Goal: Navigation & Orientation: Find specific page/section

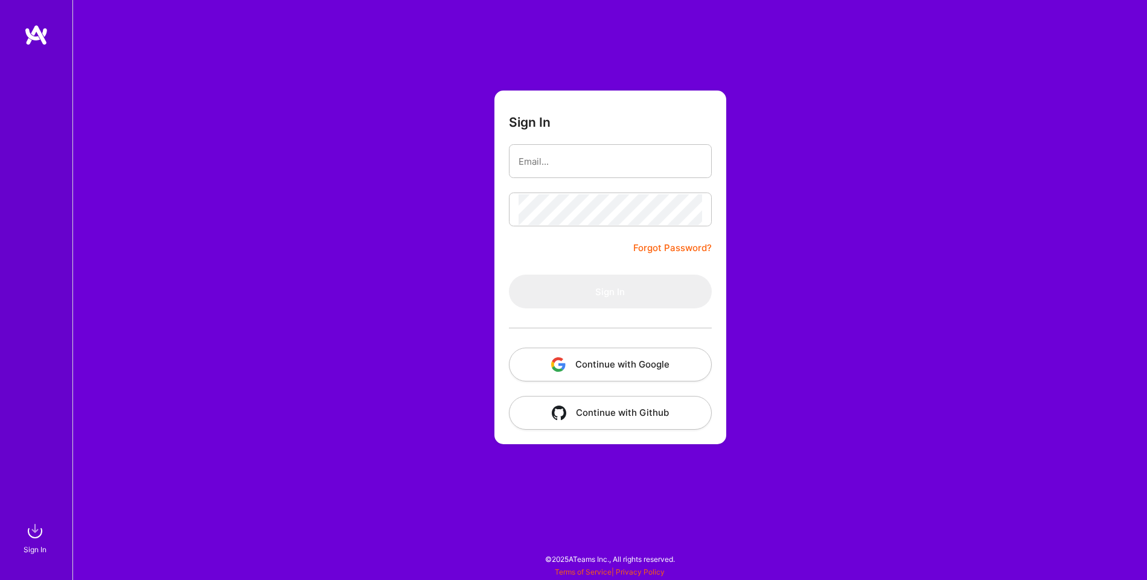
click at [360, 567] on div "Sign In Forgot Password? Sign In Continue with Google Continue with Github" at bounding box center [609, 290] width 1074 height 580
click at [562, 169] on input "email" at bounding box center [609, 161] width 183 height 31
type input "[PERSON_NAME][EMAIL_ADDRESS][DOMAIN_NAME]"
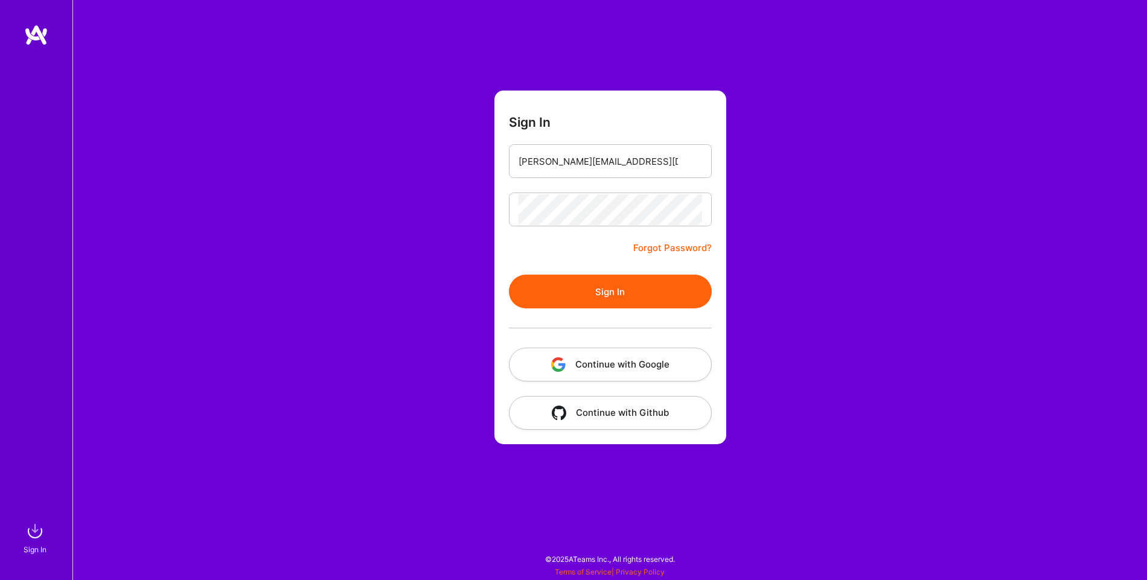
click at [582, 295] on button "Sign In" at bounding box center [610, 292] width 203 height 34
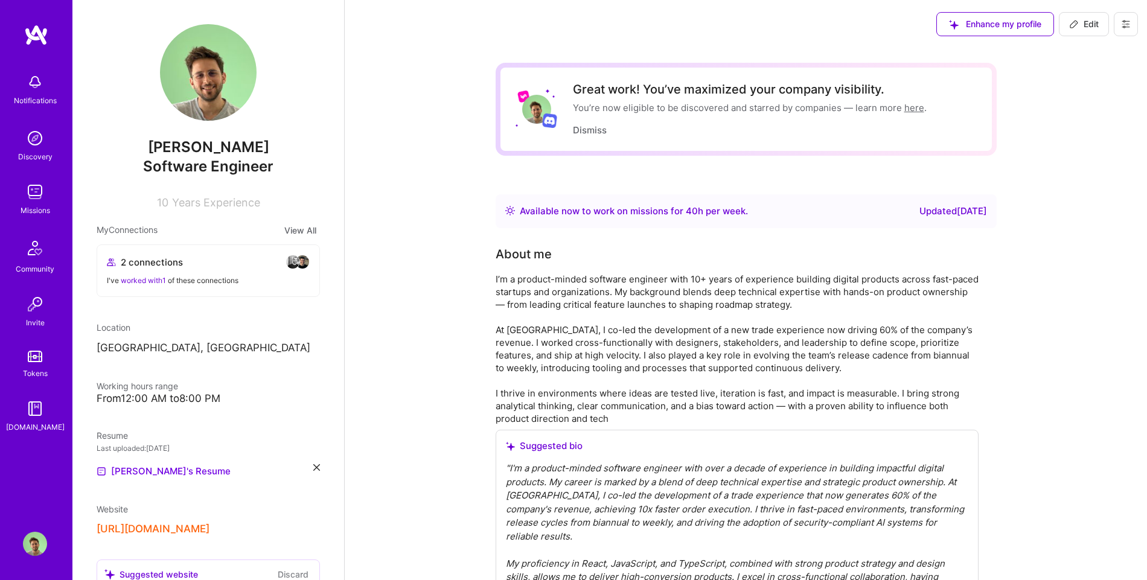
click at [51, 193] on link "Missions" at bounding box center [35, 198] width 75 height 37
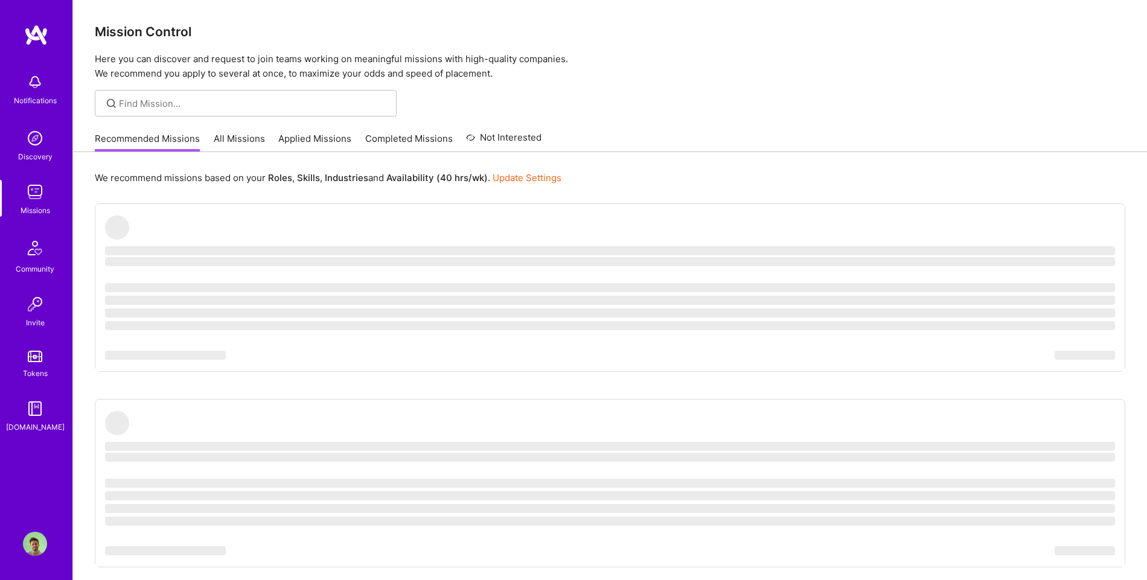
click at [247, 141] on link "All Missions" at bounding box center [239, 142] width 51 height 20
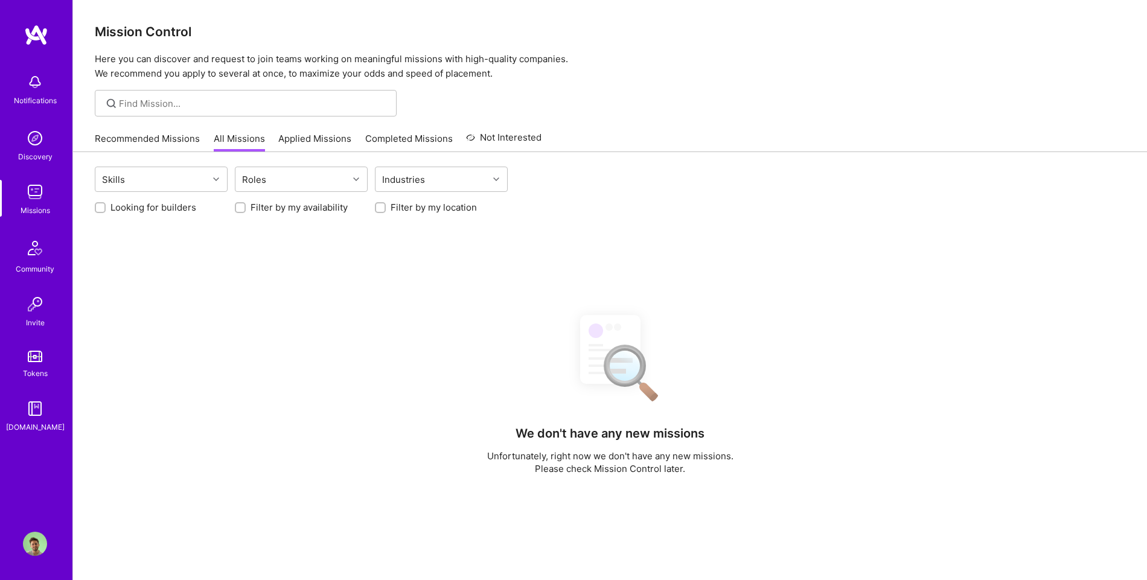
click at [318, 136] on link "Applied Missions" at bounding box center [314, 142] width 73 height 20
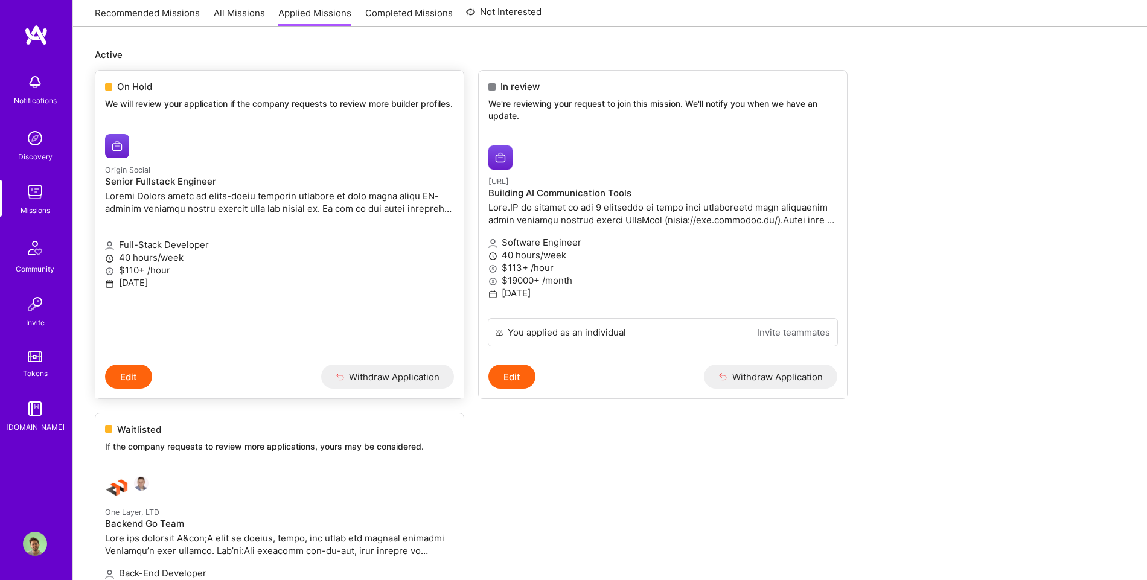
scroll to position [129, 0]
